Goal: Information Seeking & Learning: Compare options

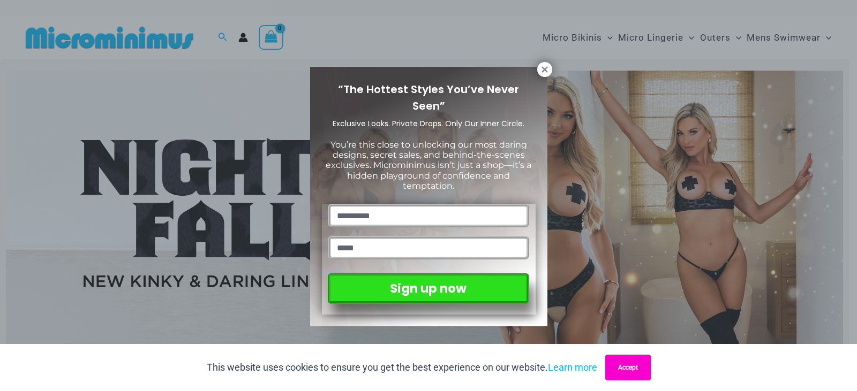
click at [621, 372] on button "Accept" at bounding box center [628, 368] width 46 height 26
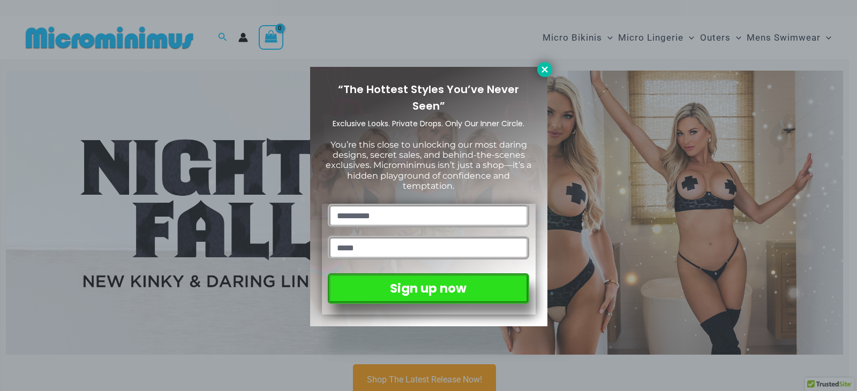
click at [547, 69] on icon at bounding box center [545, 70] width 10 height 10
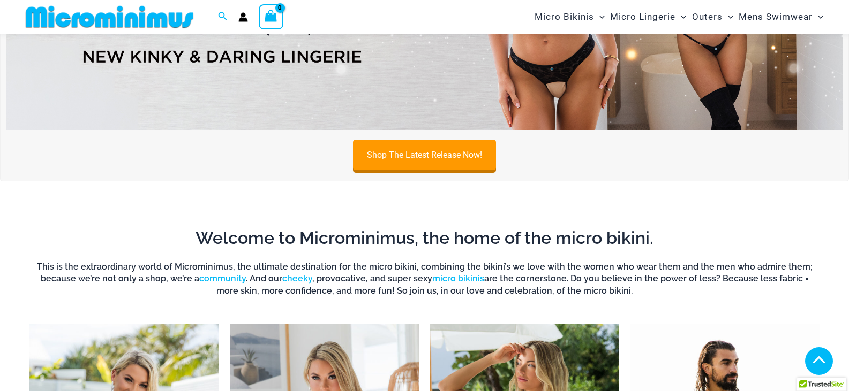
scroll to position [99, 0]
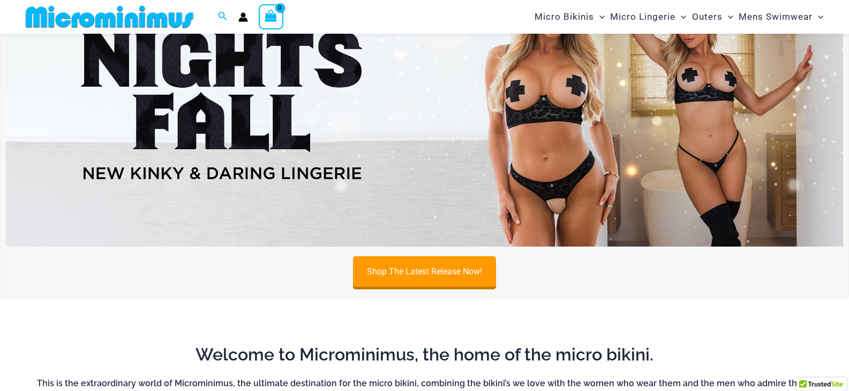
click at [460, 148] on img at bounding box center [424, 105] width 837 height 284
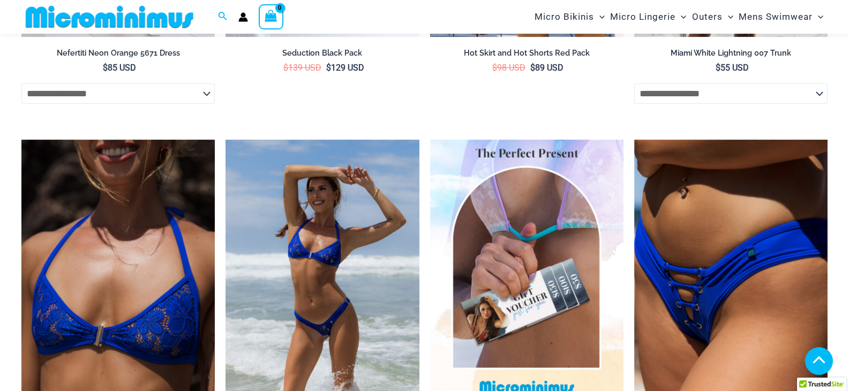
scroll to position [3092, 0]
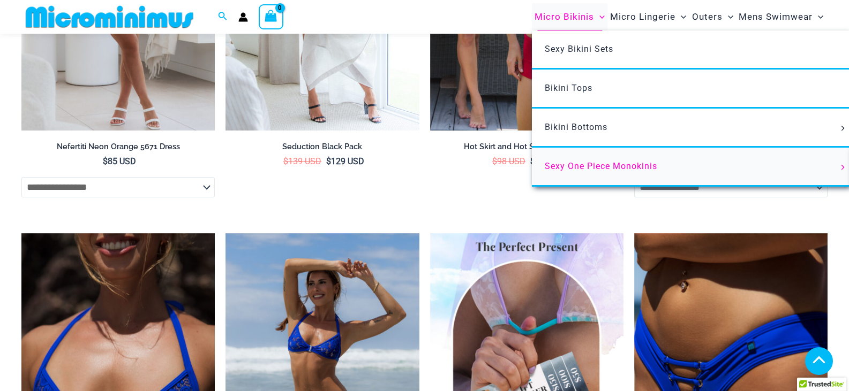
click at [573, 170] on span "Sexy One Piece Monokinis" at bounding box center [601, 166] width 112 height 10
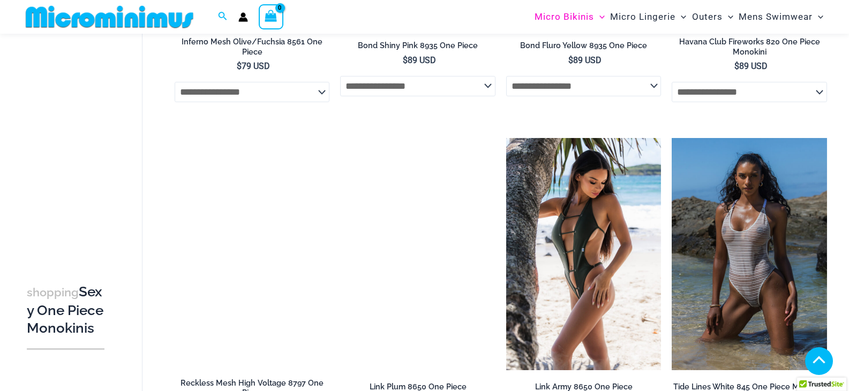
scroll to position [1008, 0]
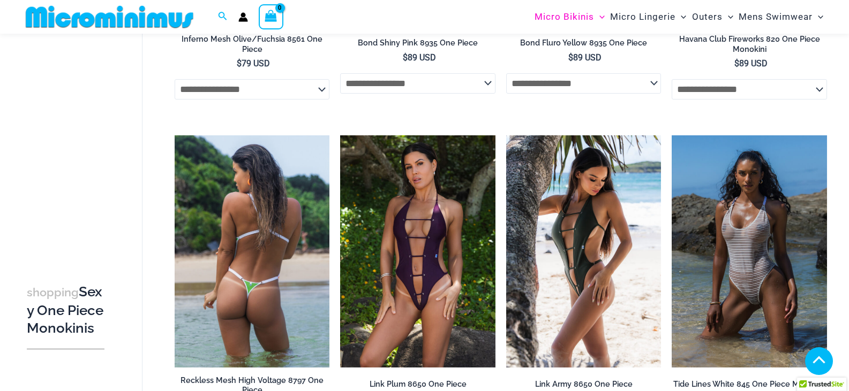
click at [284, 225] on img at bounding box center [252, 251] width 155 height 232
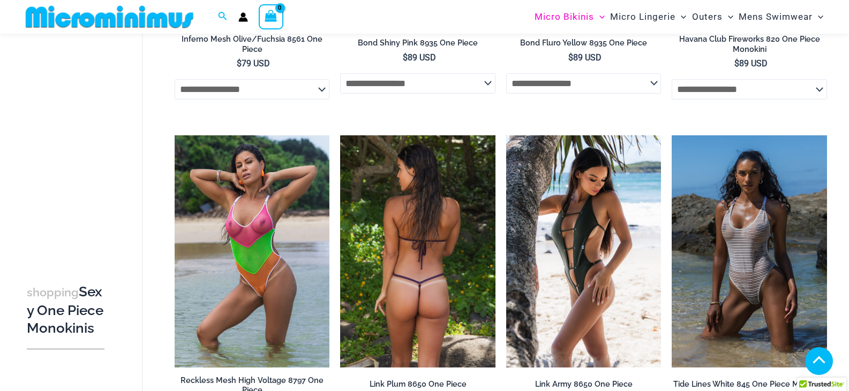
click at [425, 279] on img at bounding box center [417, 251] width 155 height 232
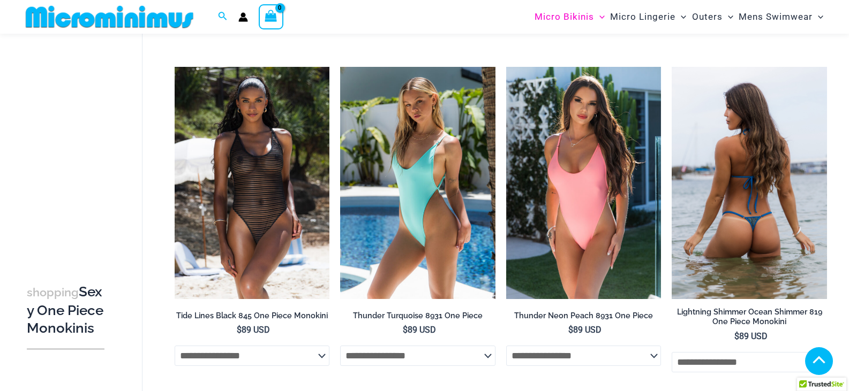
scroll to position [1436, 0]
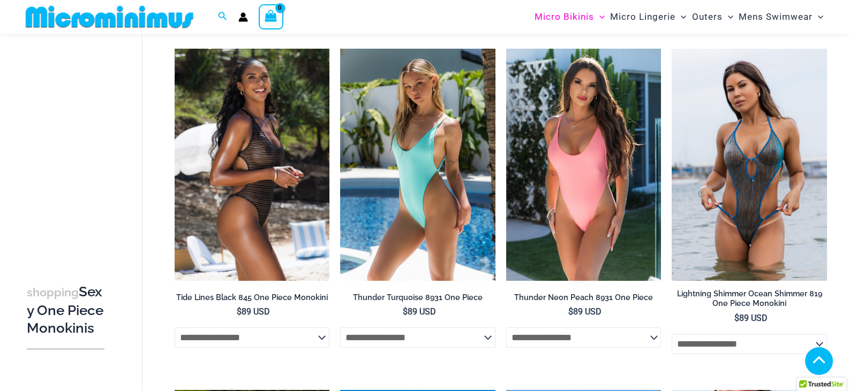
click at [233, 217] on img at bounding box center [252, 165] width 155 height 232
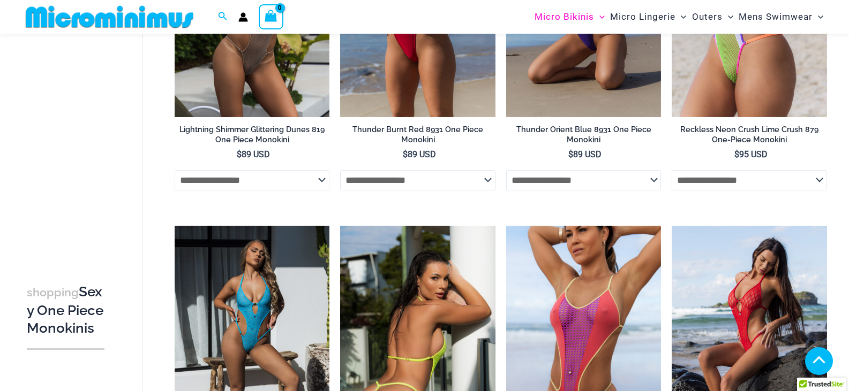
scroll to position [1811, 0]
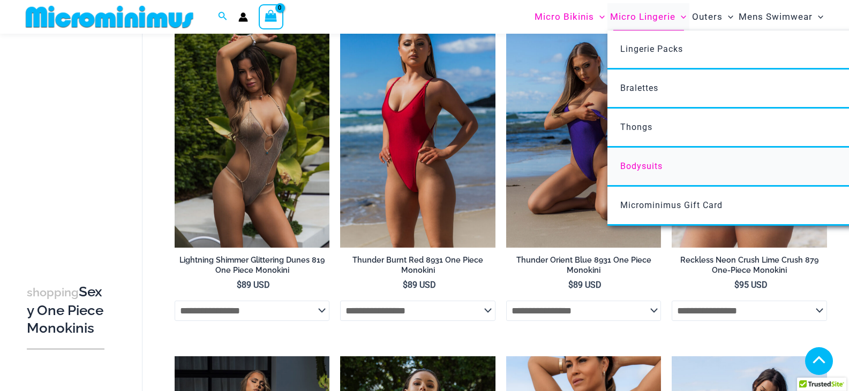
click at [635, 163] on span "Bodysuits" at bounding box center [641, 166] width 42 height 10
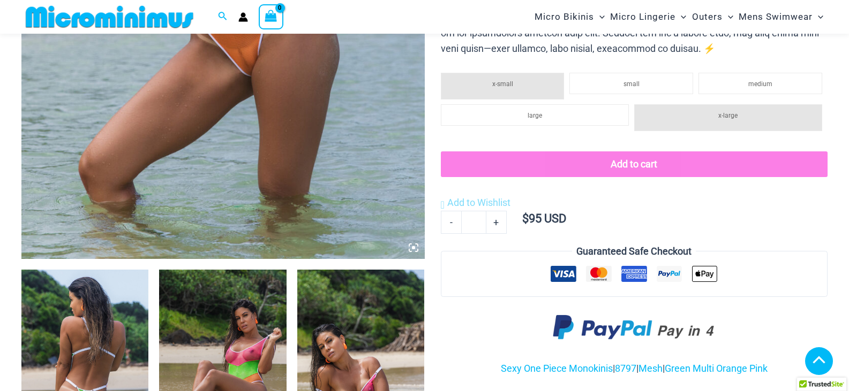
scroll to position [527, 0]
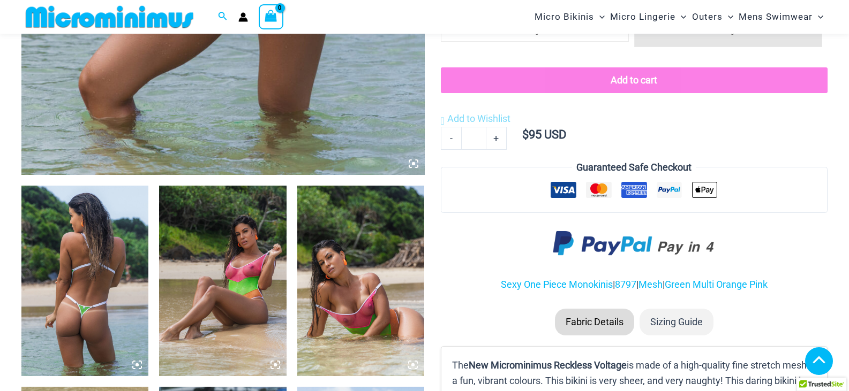
click at [228, 276] on img at bounding box center [222, 281] width 127 height 191
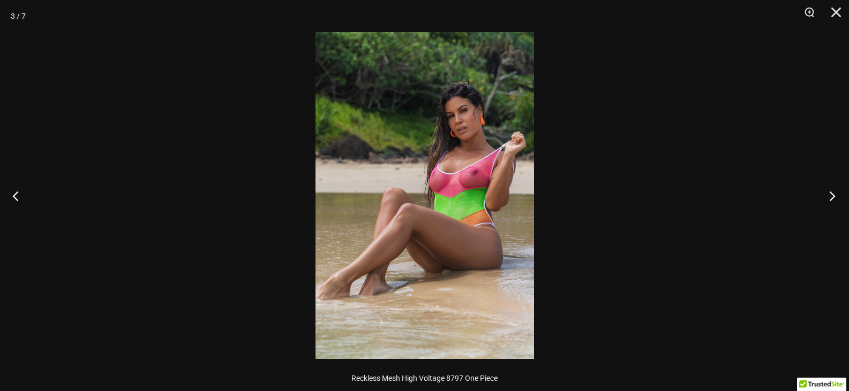
click at [828, 198] on button "Next" at bounding box center [828, 196] width 40 height 54
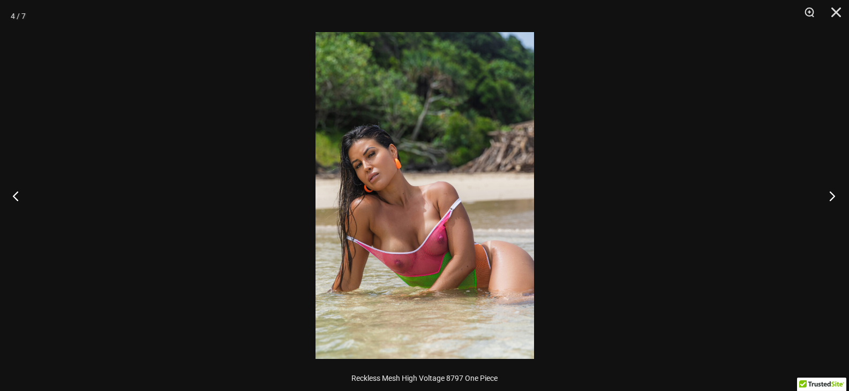
click at [829, 193] on button "Next" at bounding box center [828, 196] width 40 height 54
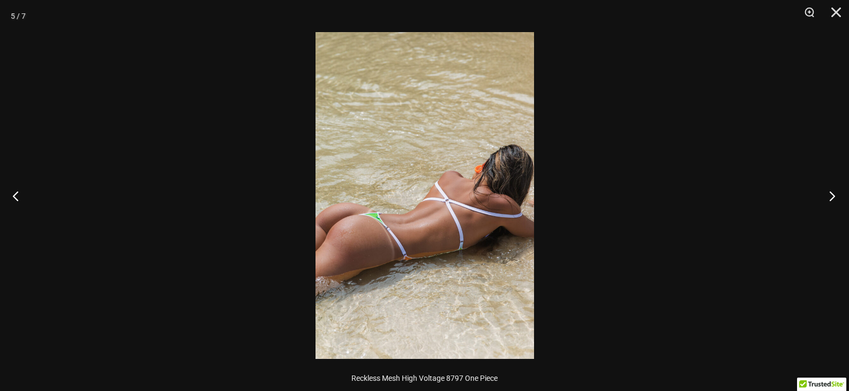
click at [829, 193] on button "Next" at bounding box center [828, 196] width 40 height 54
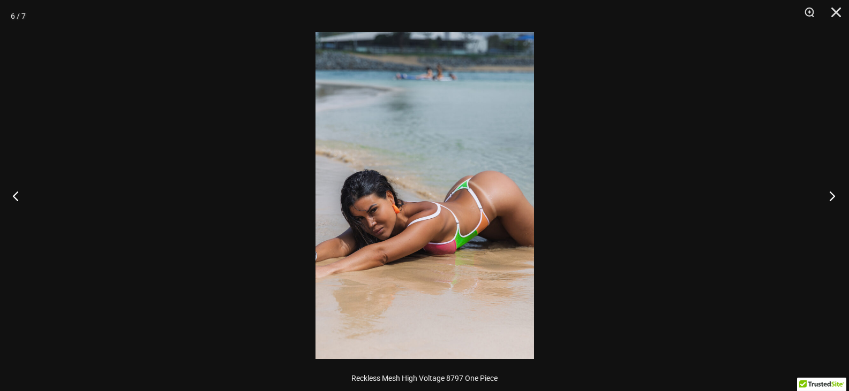
click at [829, 193] on button "Next" at bounding box center [828, 196] width 40 height 54
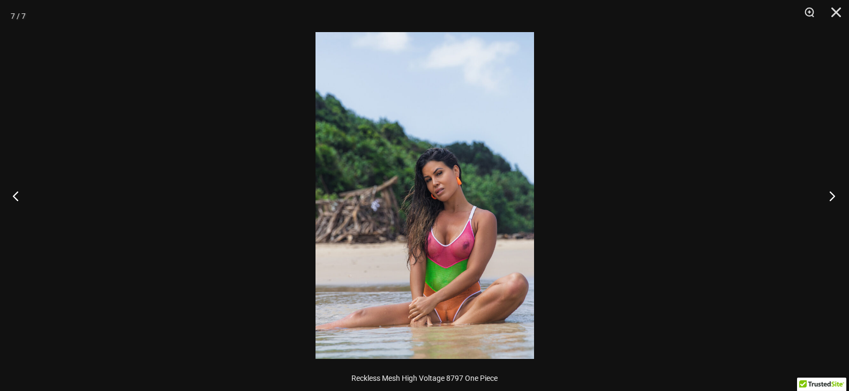
click at [829, 193] on button "Next" at bounding box center [828, 196] width 40 height 54
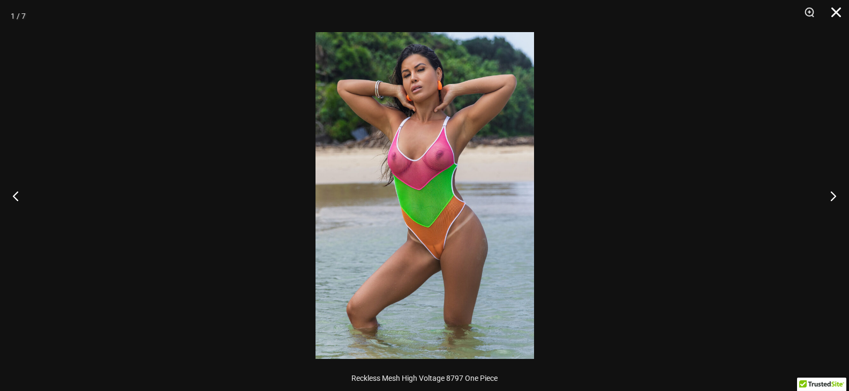
click at [836, 14] on button "Close" at bounding box center [832, 16] width 27 height 32
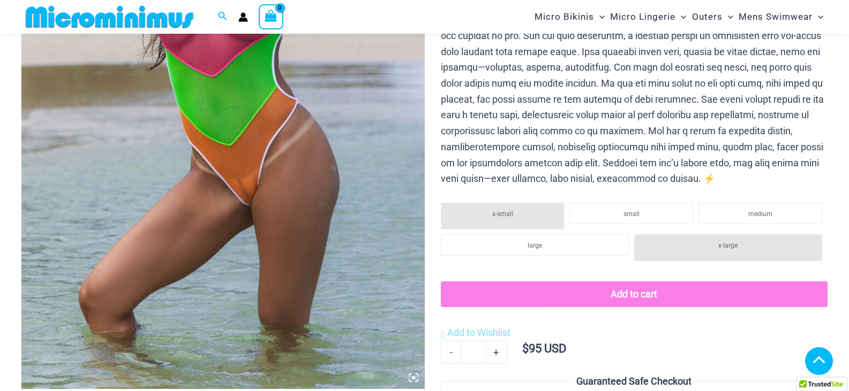
scroll to position [45, 0]
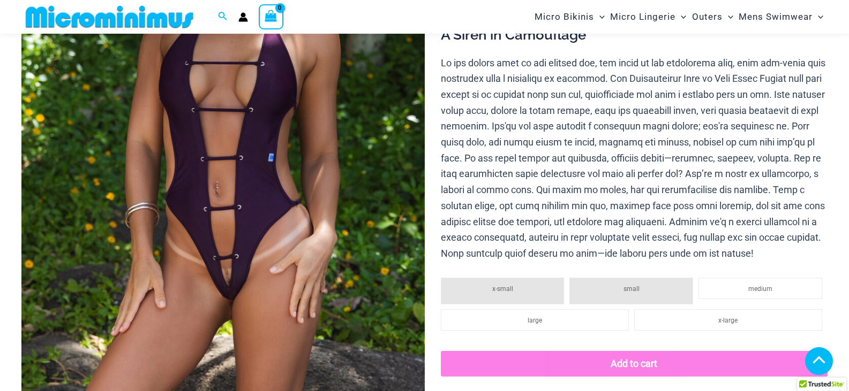
scroll to position [259, 0]
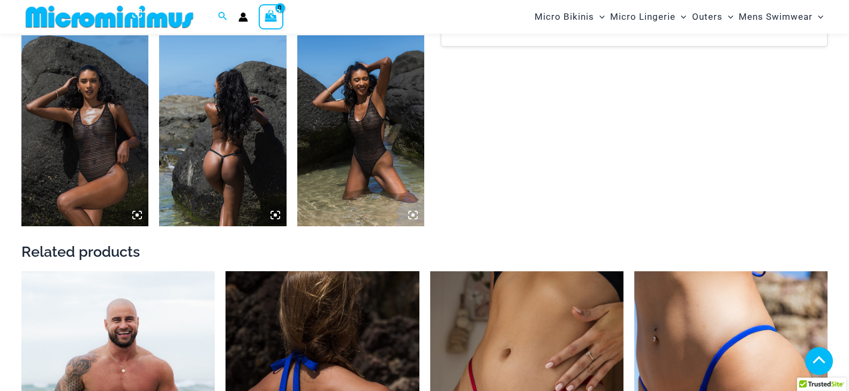
scroll to position [853, 0]
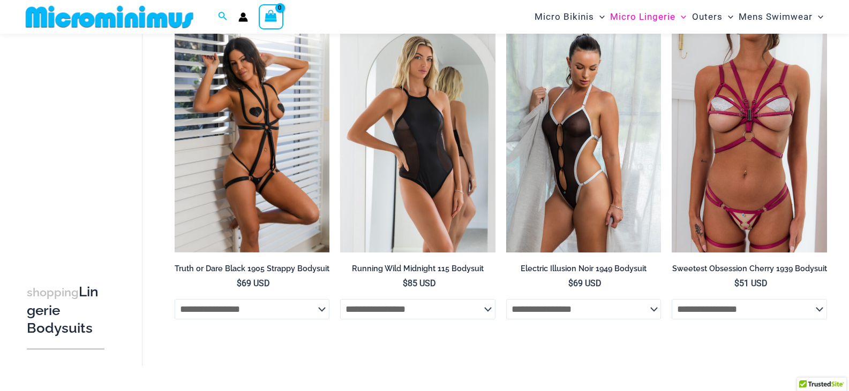
scroll to position [97, 0]
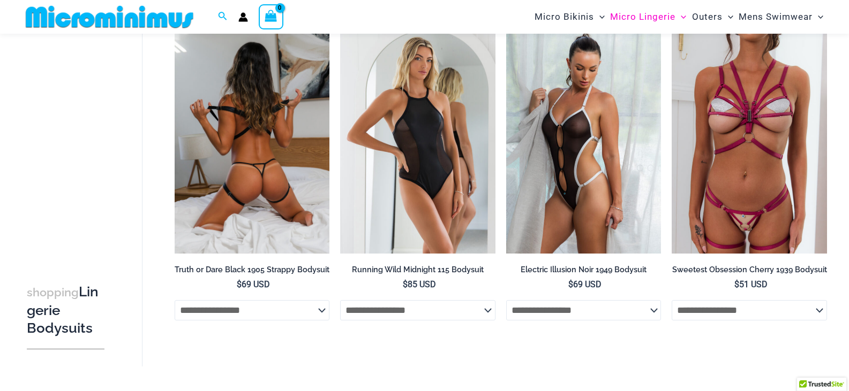
click at [218, 184] on img at bounding box center [252, 137] width 155 height 232
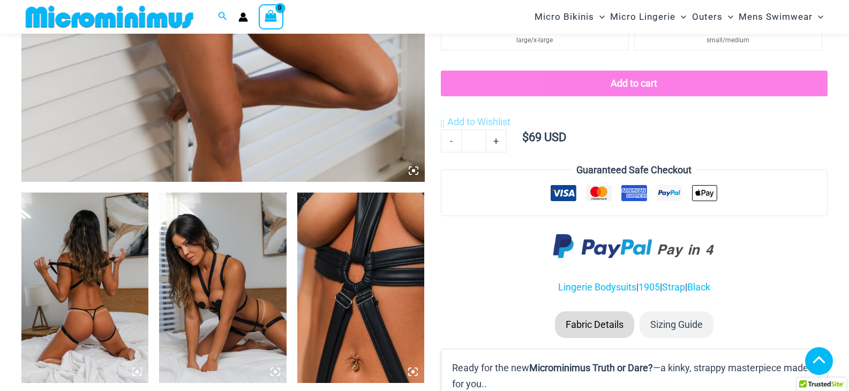
scroll to position [526, 0]
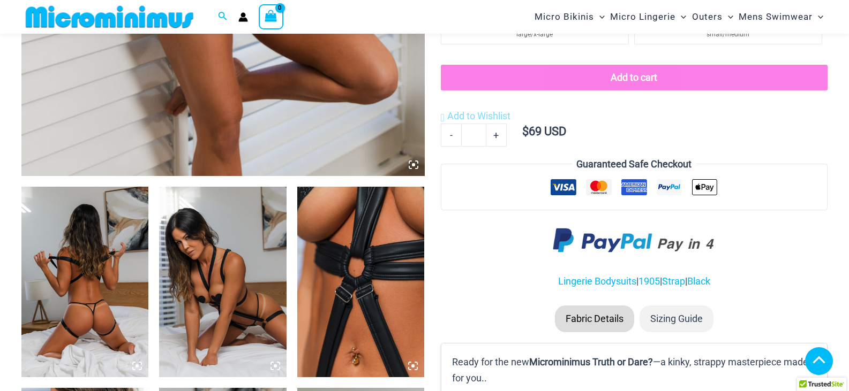
click at [112, 300] on img at bounding box center [84, 282] width 127 height 191
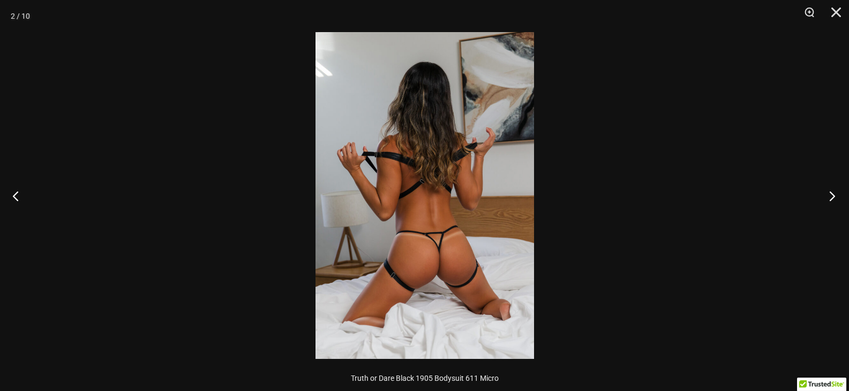
click at [830, 190] on button "Next" at bounding box center [828, 196] width 40 height 54
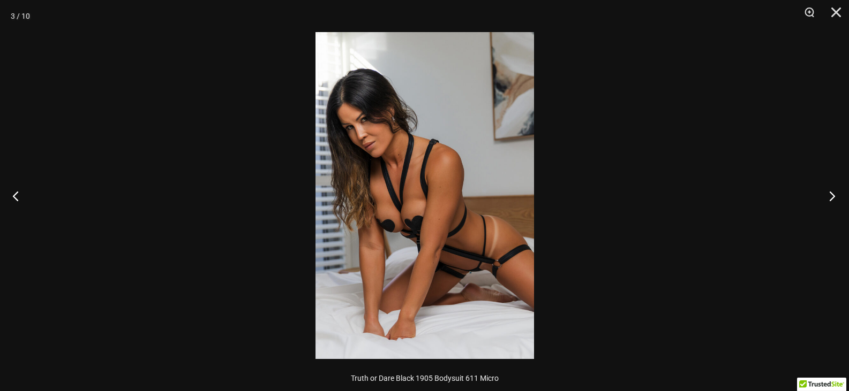
click at [827, 192] on button "Next" at bounding box center [828, 196] width 40 height 54
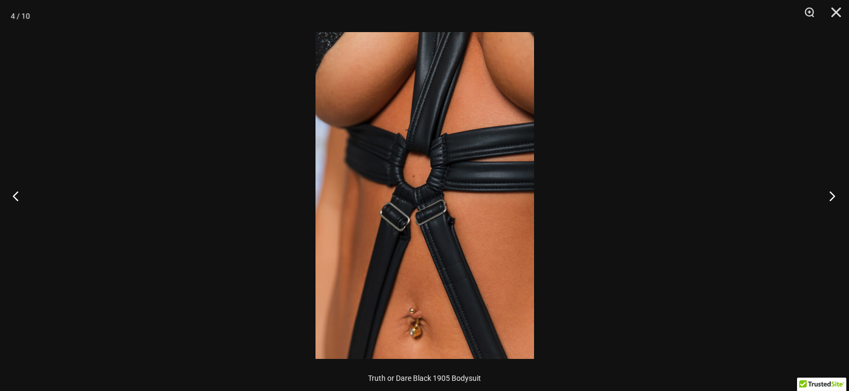
click at [828, 190] on button "Next" at bounding box center [828, 196] width 40 height 54
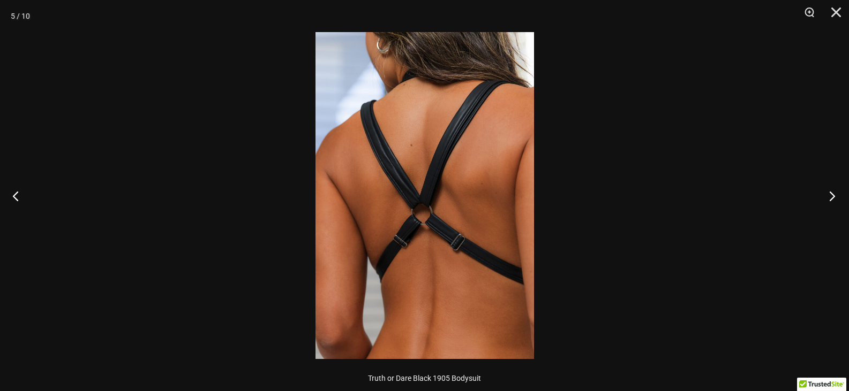
click at [825, 188] on button "Next" at bounding box center [828, 196] width 40 height 54
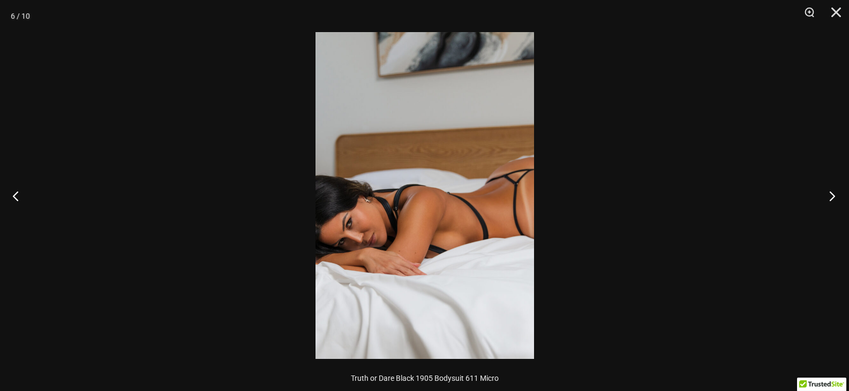
click at [825, 188] on button "Next" at bounding box center [828, 196] width 40 height 54
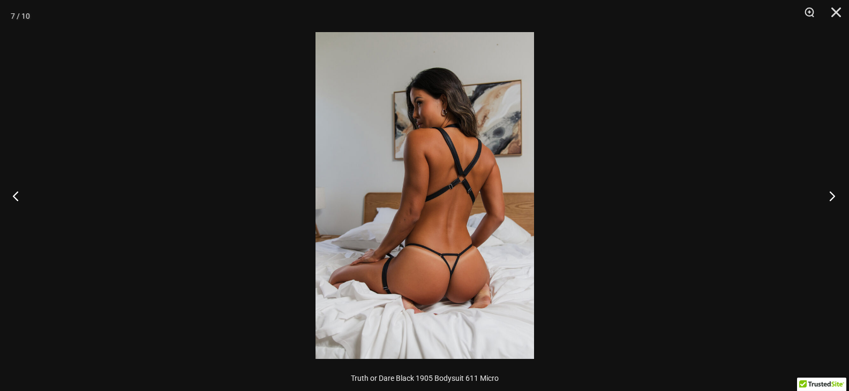
click at [825, 188] on button "Next" at bounding box center [828, 196] width 40 height 54
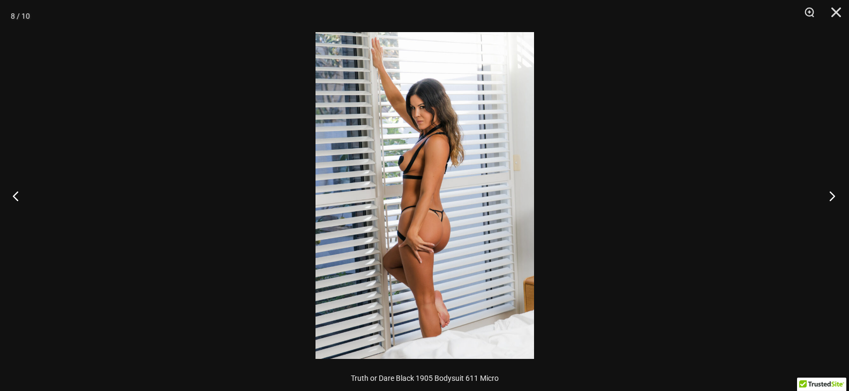
click at [825, 188] on button "Next" at bounding box center [828, 196] width 40 height 54
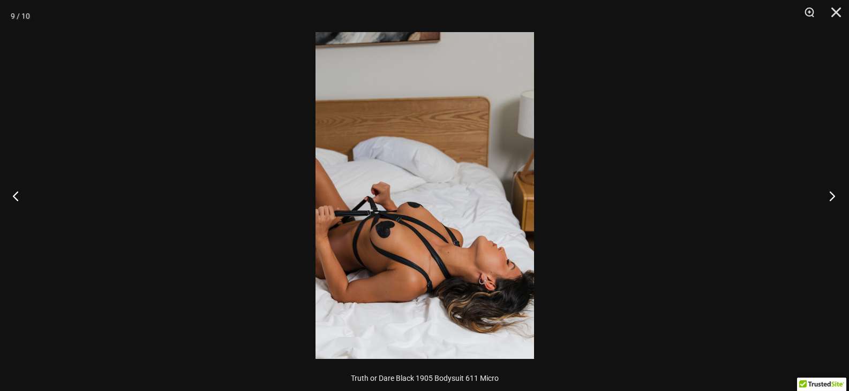
click at [835, 196] on button "Next" at bounding box center [828, 196] width 40 height 54
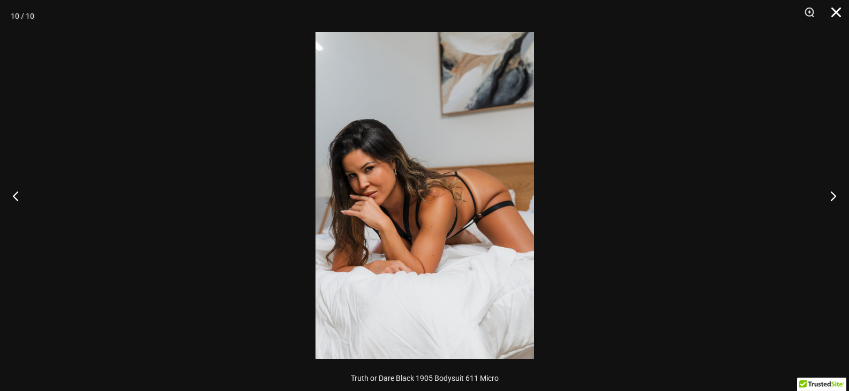
click at [835, 10] on button "Close" at bounding box center [832, 16] width 27 height 32
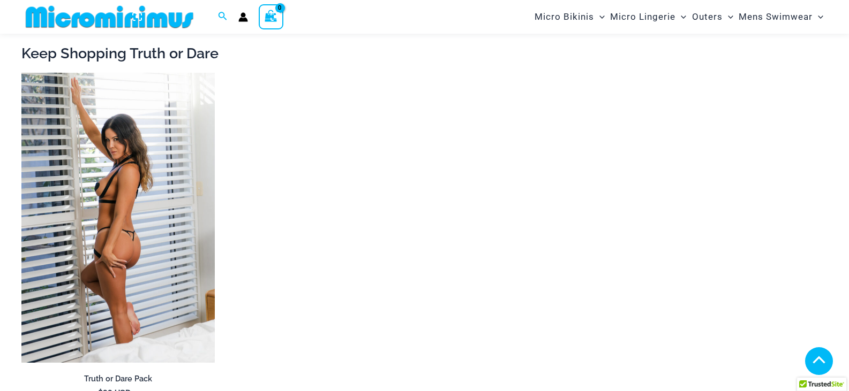
scroll to position [1543, 0]
